Goal: Check status: Check status

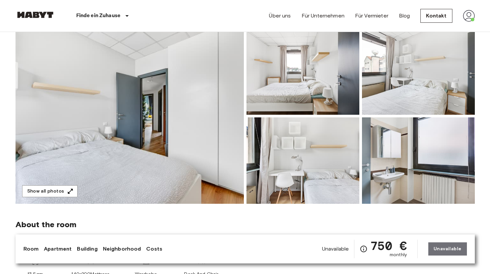
click at [402, 143] on img at bounding box center [418, 160] width 113 height 86
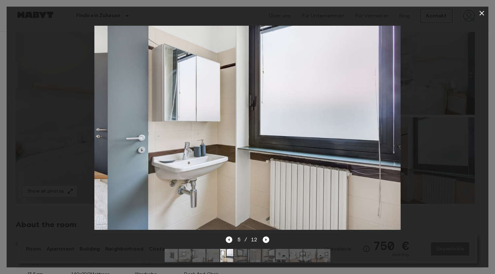
click at [268, 251] on img at bounding box center [267, 255] width 13 height 13
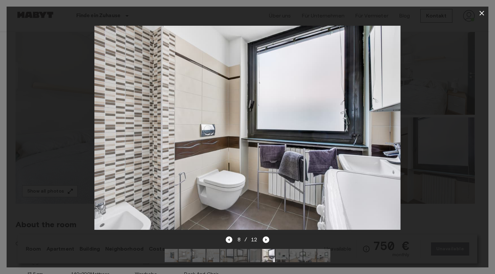
click at [256, 249] on img at bounding box center [254, 255] width 13 height 13
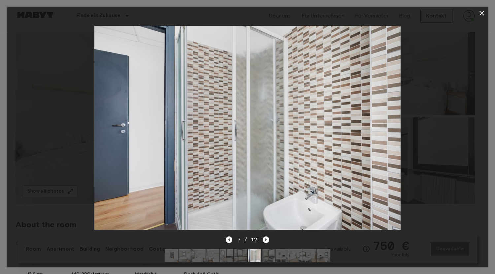
click at [267, 249] on img at bounding box center [267, 255] width 13 height 13
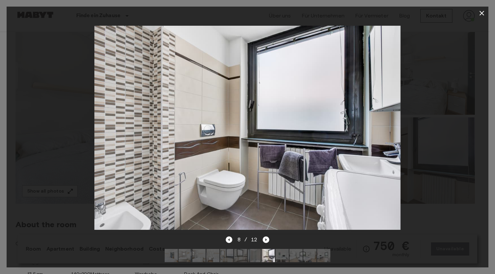
click at [280, 249] on img at bounding box center [281, 255] width 13 height 13
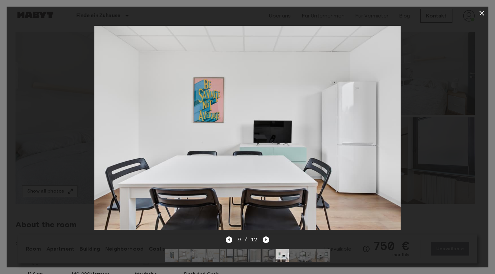
click at [292, 249] on img at bounding box center [295, 255] width 13 height 13
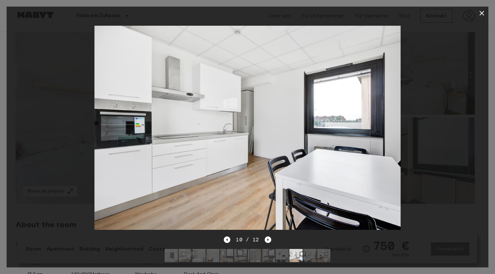
click at [308, 249] on img at bounding box center [309, 255] width 13 height 13
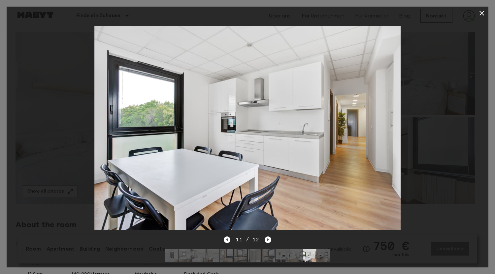
click at [483, 13] on icon "button" at bounding box center [481, 13] width 8 height 8
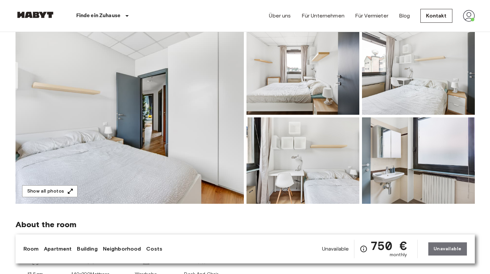
click at [290, 83] on img at bounding box center [302, 71] width 113 height 86
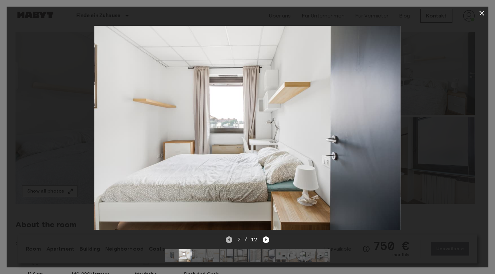
click at [228, 236] on icon "Previous image" at bounding box center [229, 239] width 7 height 7
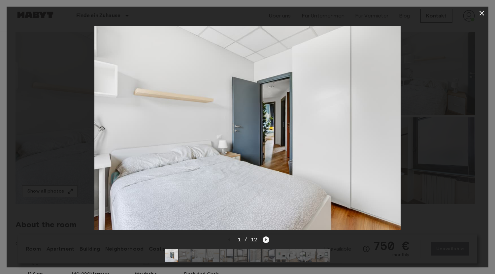
click at [265, 238] on icon "Next image" at bounding box center [265, 239] width 1 height 3
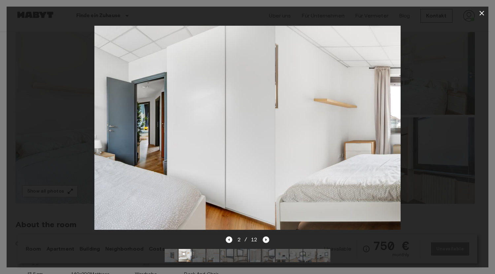
click at [265, 238] on icon "Next image" at bounding box center [265, 239] width 1 height 3
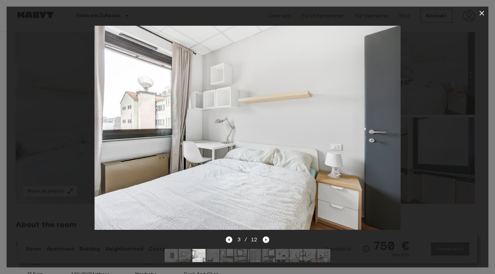
click at [230, 236] on icon "Previous image" at bounding box center [229, 239] width 7 height 7
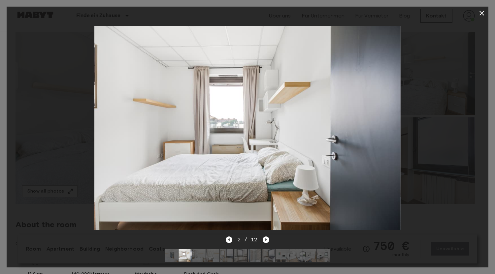
click at [482, 14] on icon "button" at bounding box center [481, 13] width 5 height 5
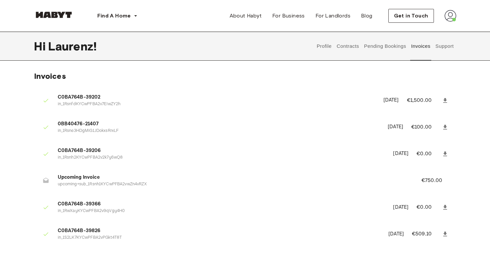
click at [384, 46] on button "Pending Bookings" at bounding box center [385, 46] width 44 height 29
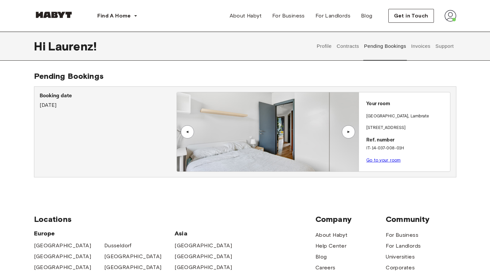
click at [380, 160] on link "Go to your room" at bounding box center [383, 160] width 34 height 5
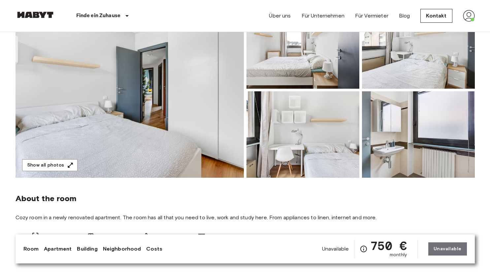
scroll to position [32, 0]
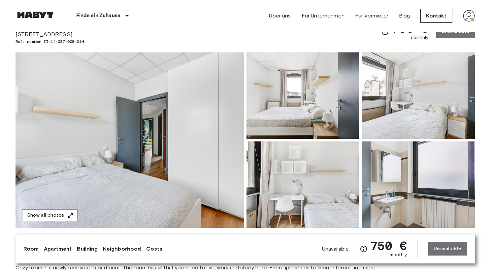
click at [307, 108] on img at bounding box center [302, 95] width 113 height 86
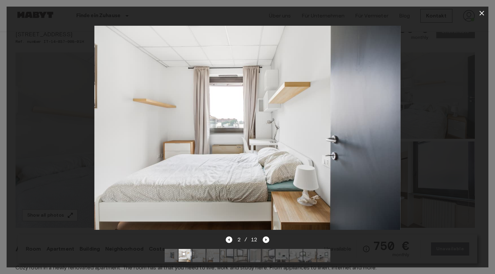
click at [483, 12] on icon "button" at bounding box center [481, 13] width 8 height 8
